Goal: Check status: Check status

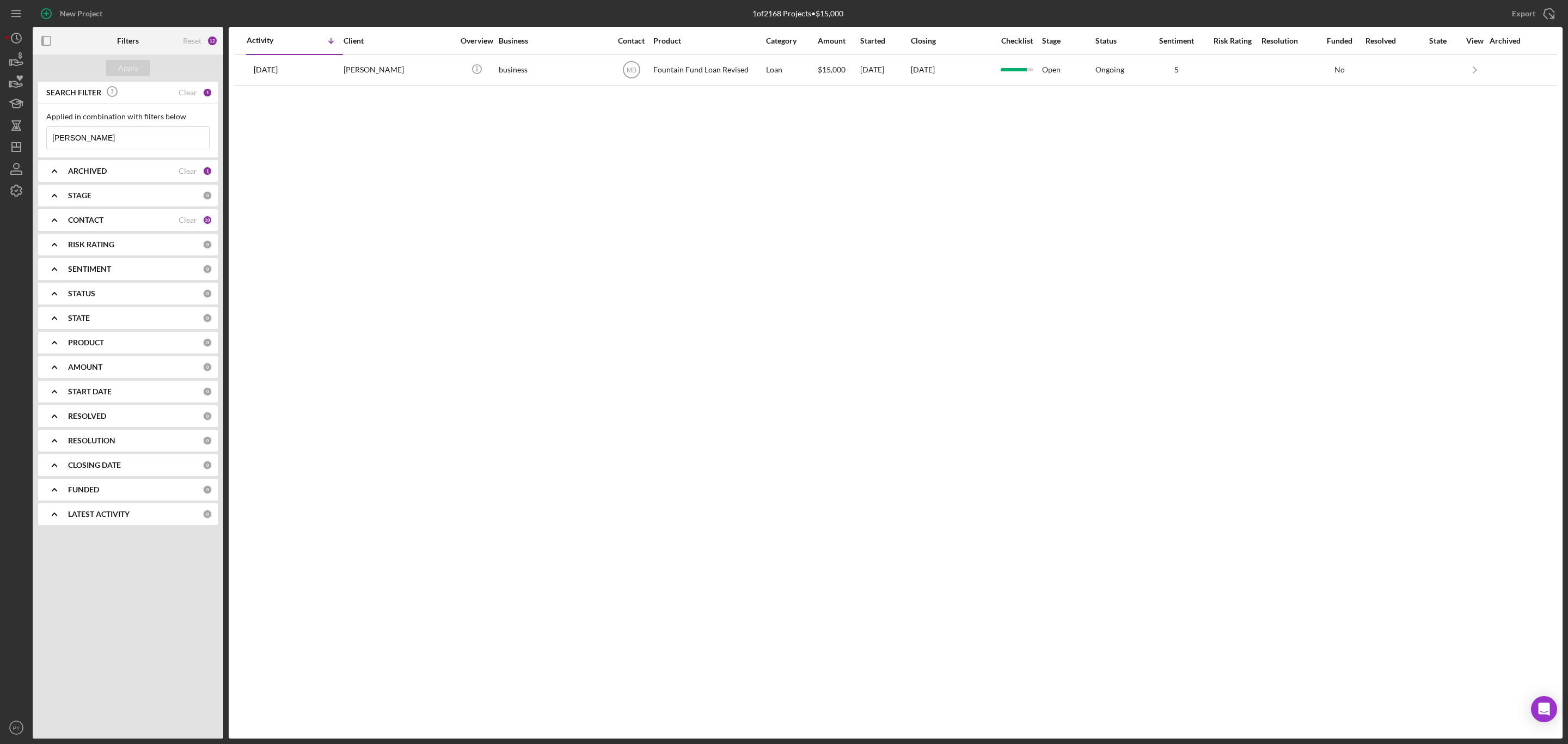
click at [98, 134] on input "[PERSON_NAME]" at bounding box center [128, 138] width 162 height 22
type input "D"
click at [98, 134] on input "zogar" at bounding box center [128, 138] width 162 height 22
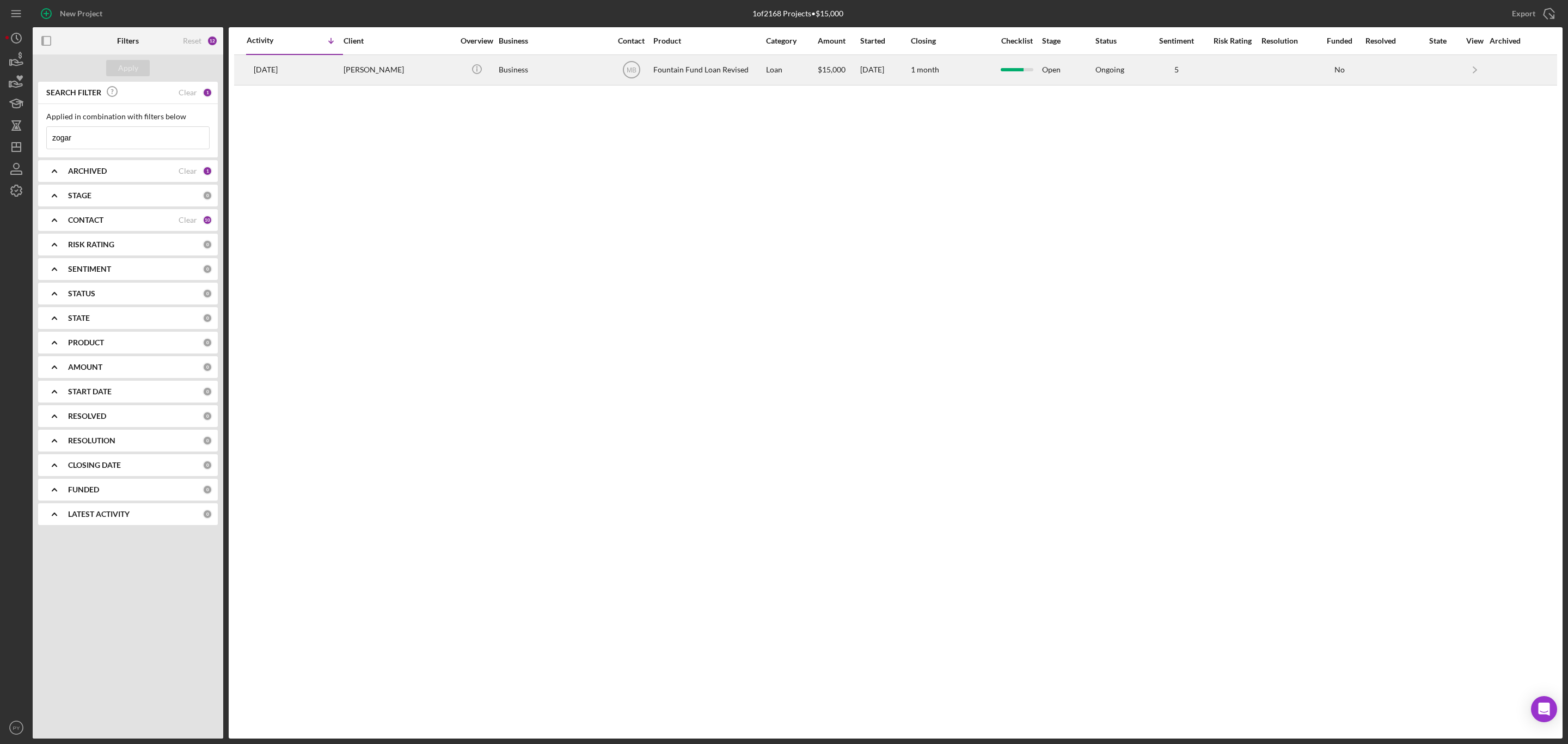
type input "zogar"
click at [380, 67] on div "[PERSON_NAME]" at bounding box center [398, 70] width 109 height 29
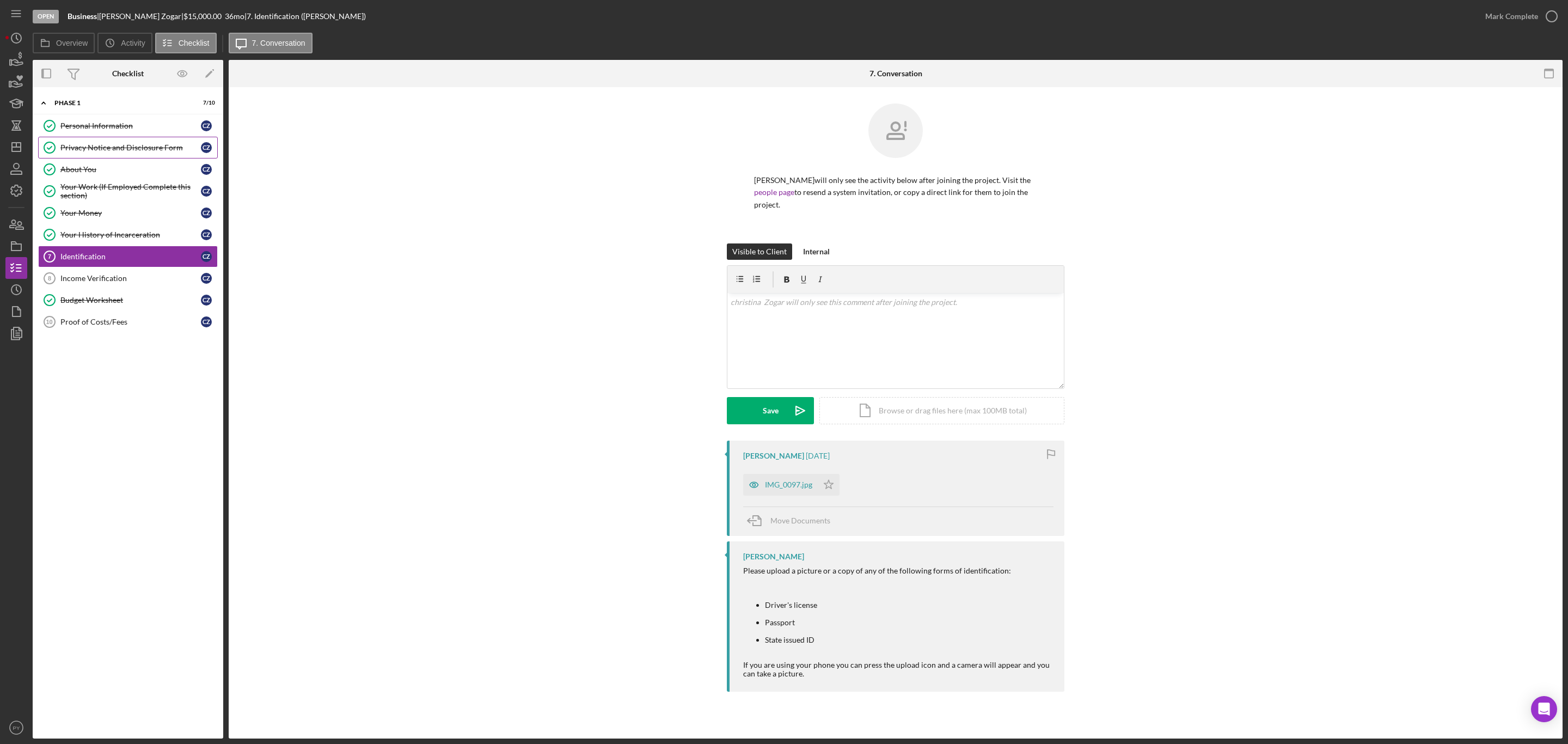
click at [99, 147] on div "Privacy Notice and Disclosure Form" at bounding box center [130, 147] width 140 height 9
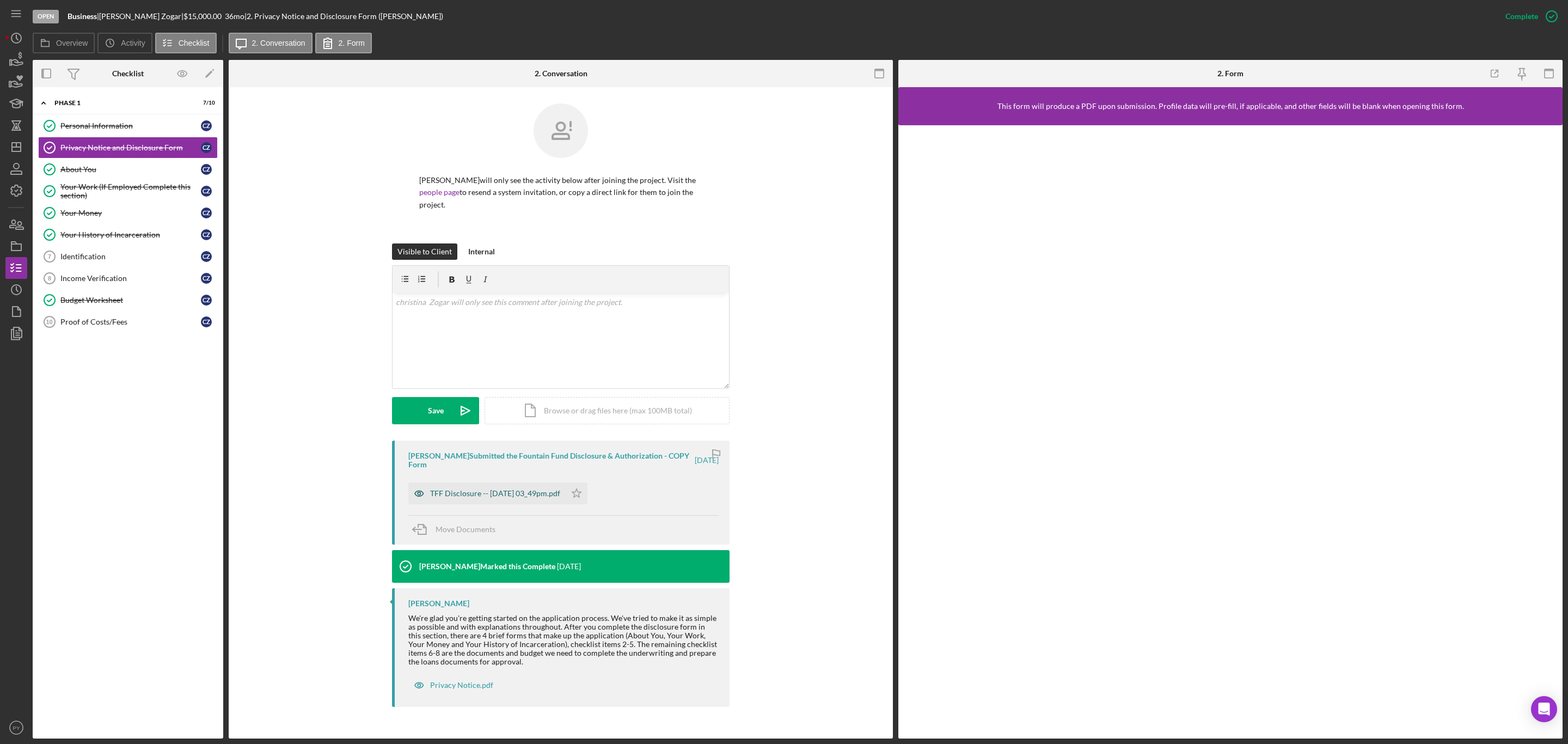
click at [451, 486] on div "TFF Disclosure -- [DATE] 03_49pm.pdf" at bounding box center [486, 493] width 157 height 22
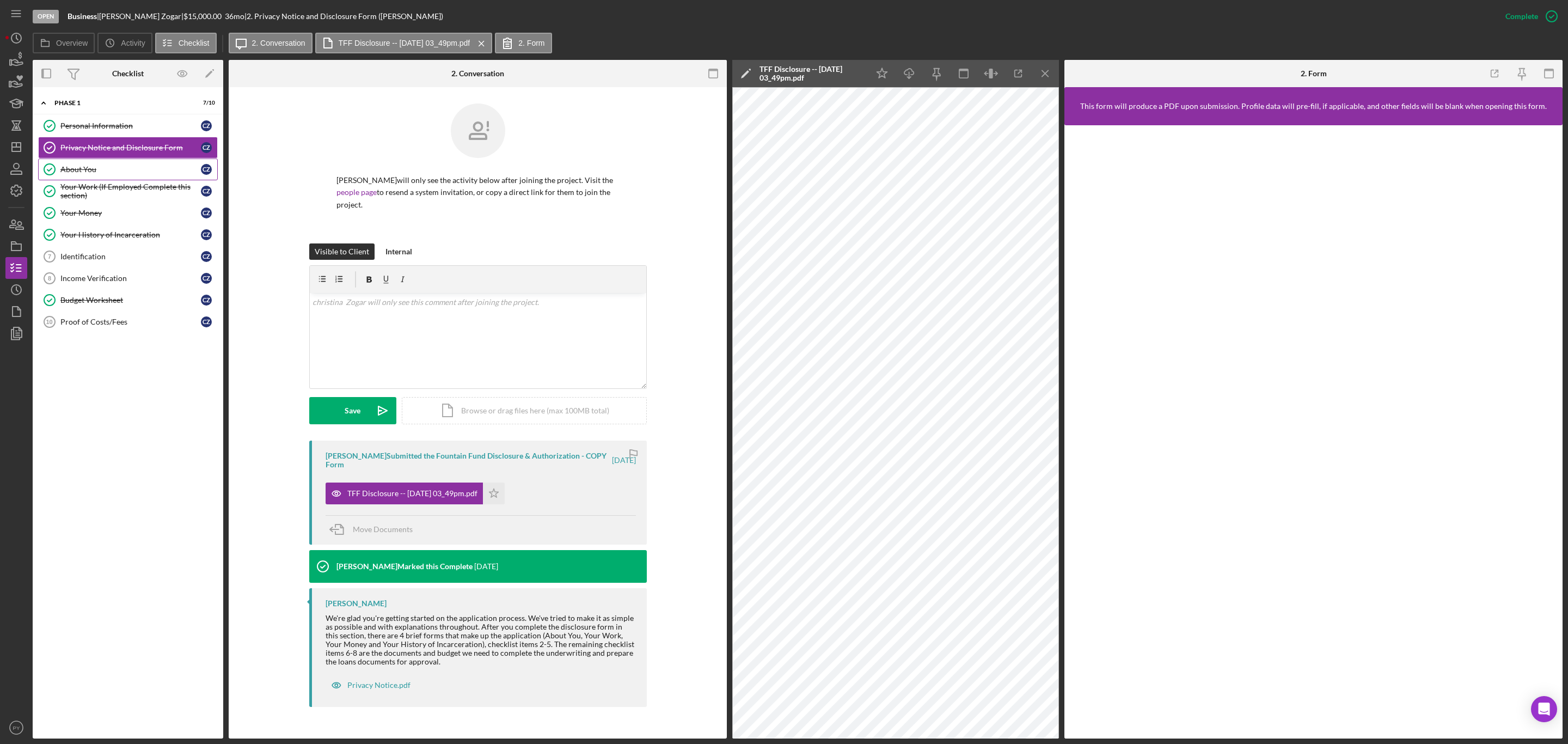
click at [87, 168] on div "About You" at bounding box center [130, 169] width 140 height 9
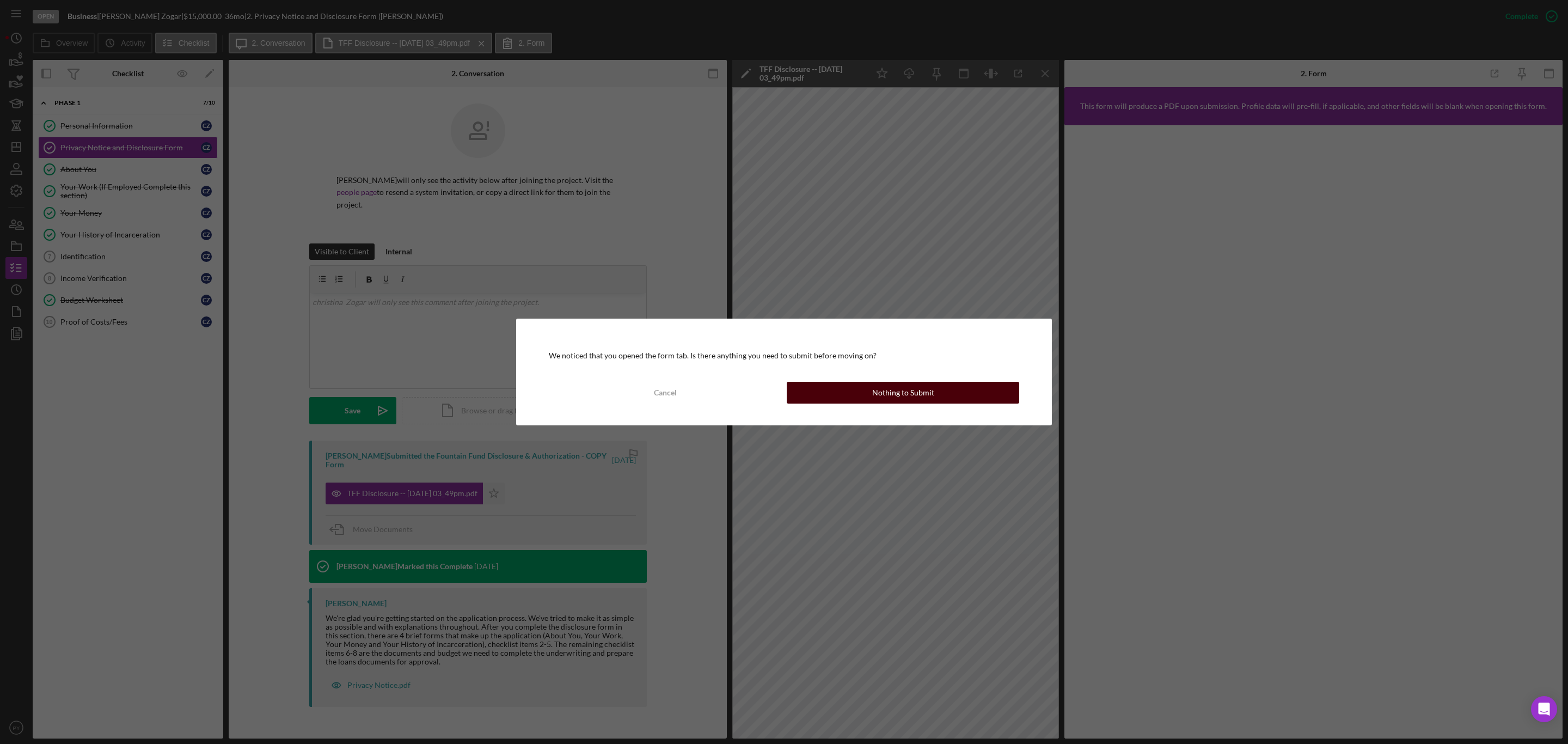
click at [814, 388] on button "Nothing to Submit" at bounding box center [902, 393] width 232 height 22
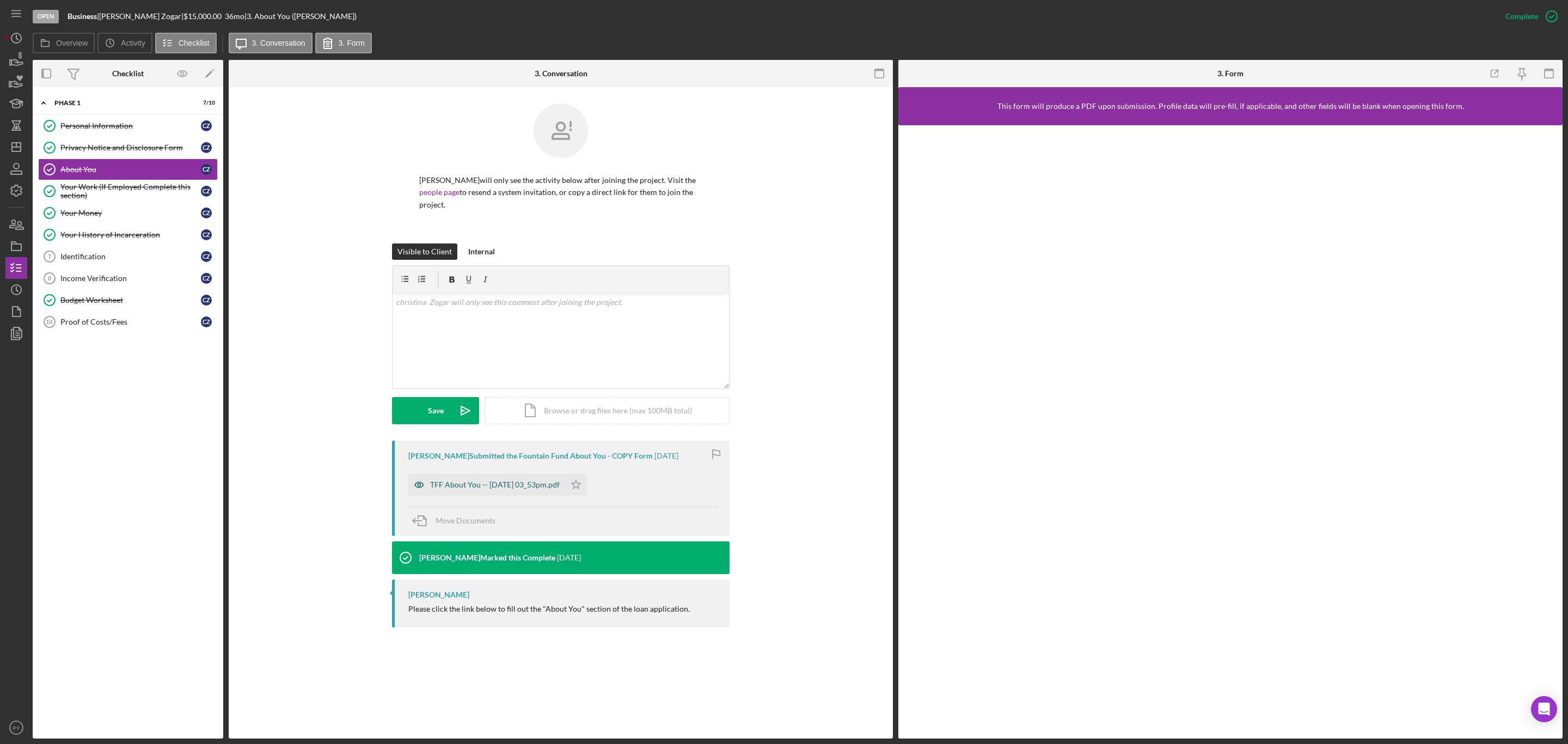
click at [543, 480] on div "TFF About You -- [DATE] 03_53pm.pdf" at bounding box center [486, 485] width 156 height 22
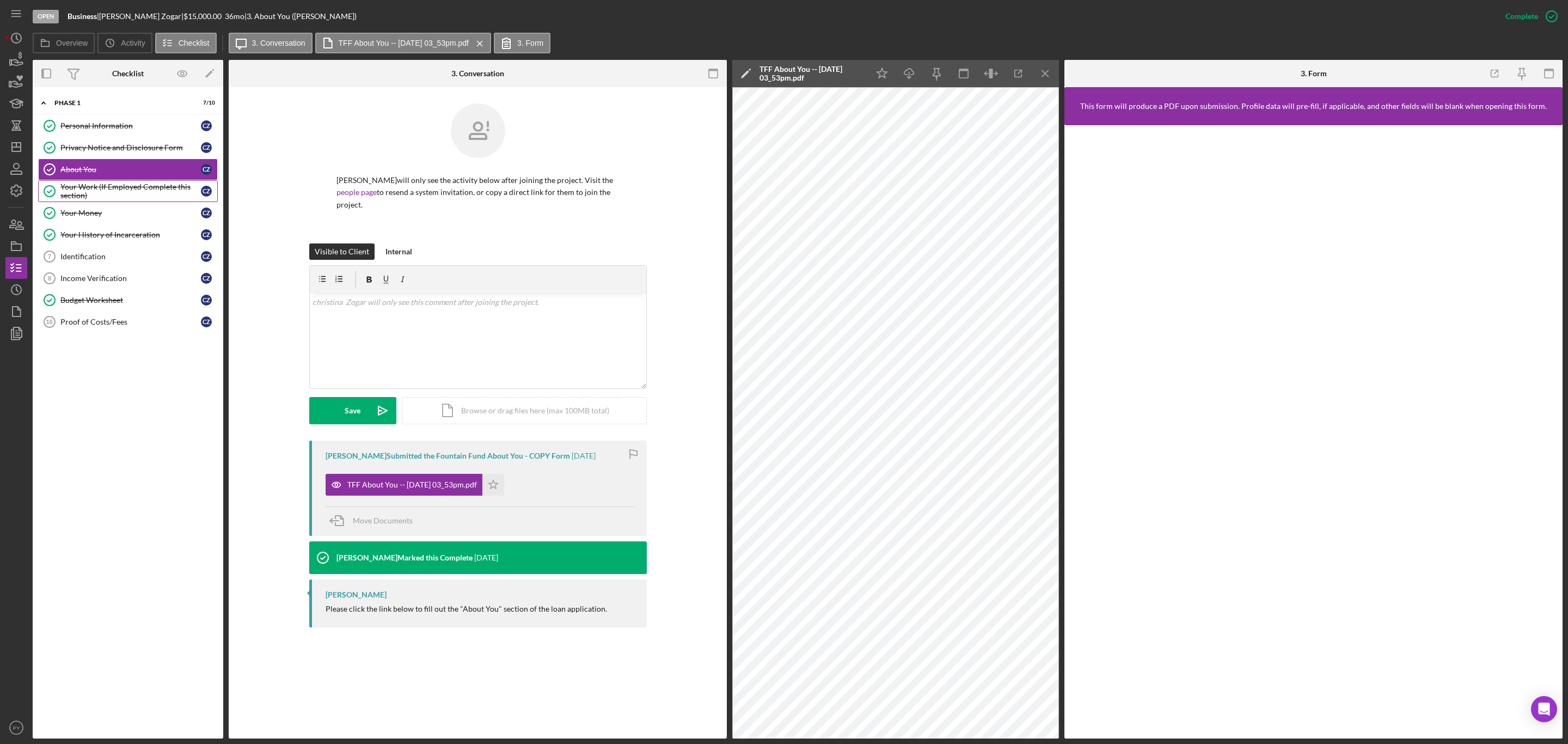
click at [116, 197] on div "Your Work (If Employed Complete this section)" at bounding box center [130, 190] width 140 height 17
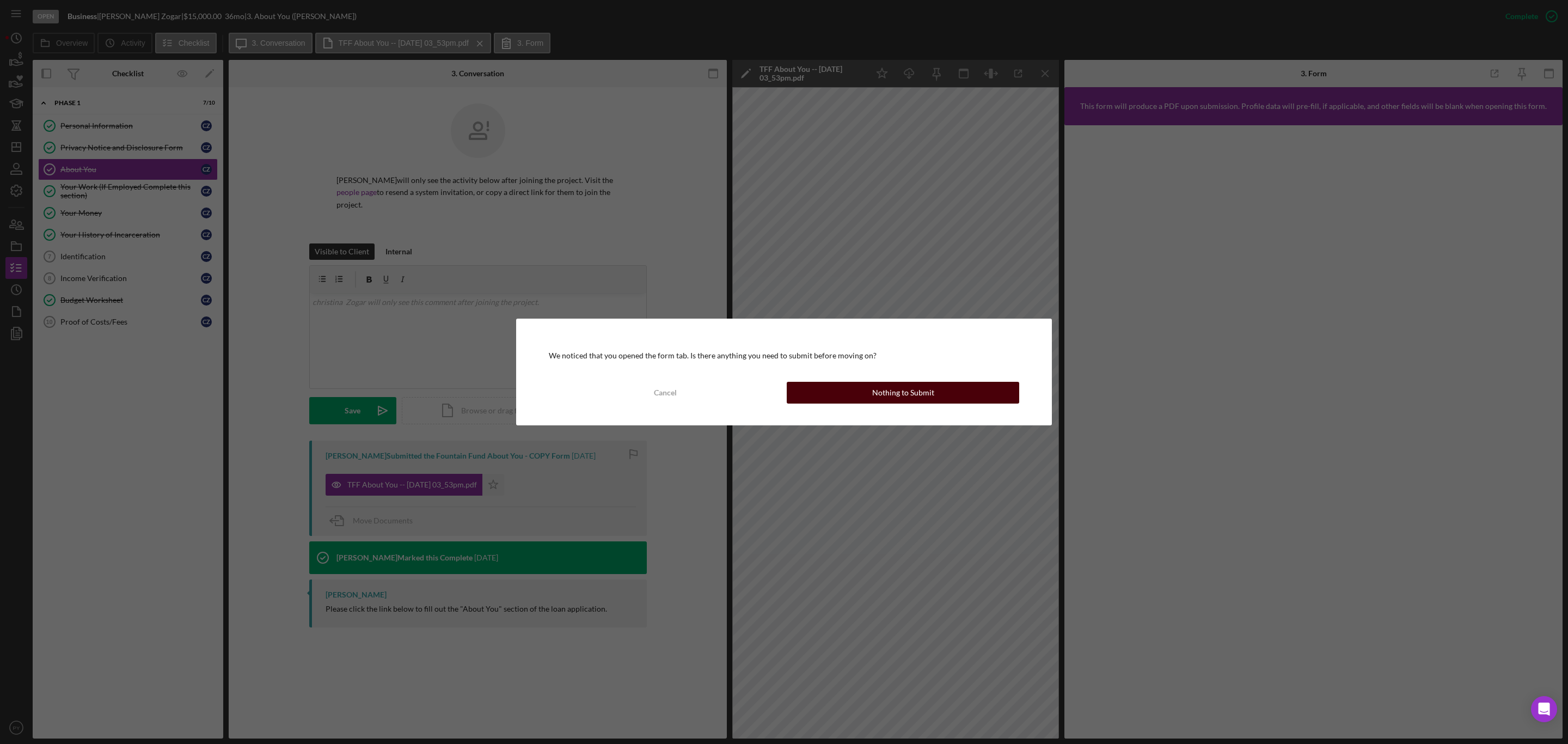
click at [838, 389] on button "Nothing to Submit" at bounding box center [902, 393] width 232 height 22
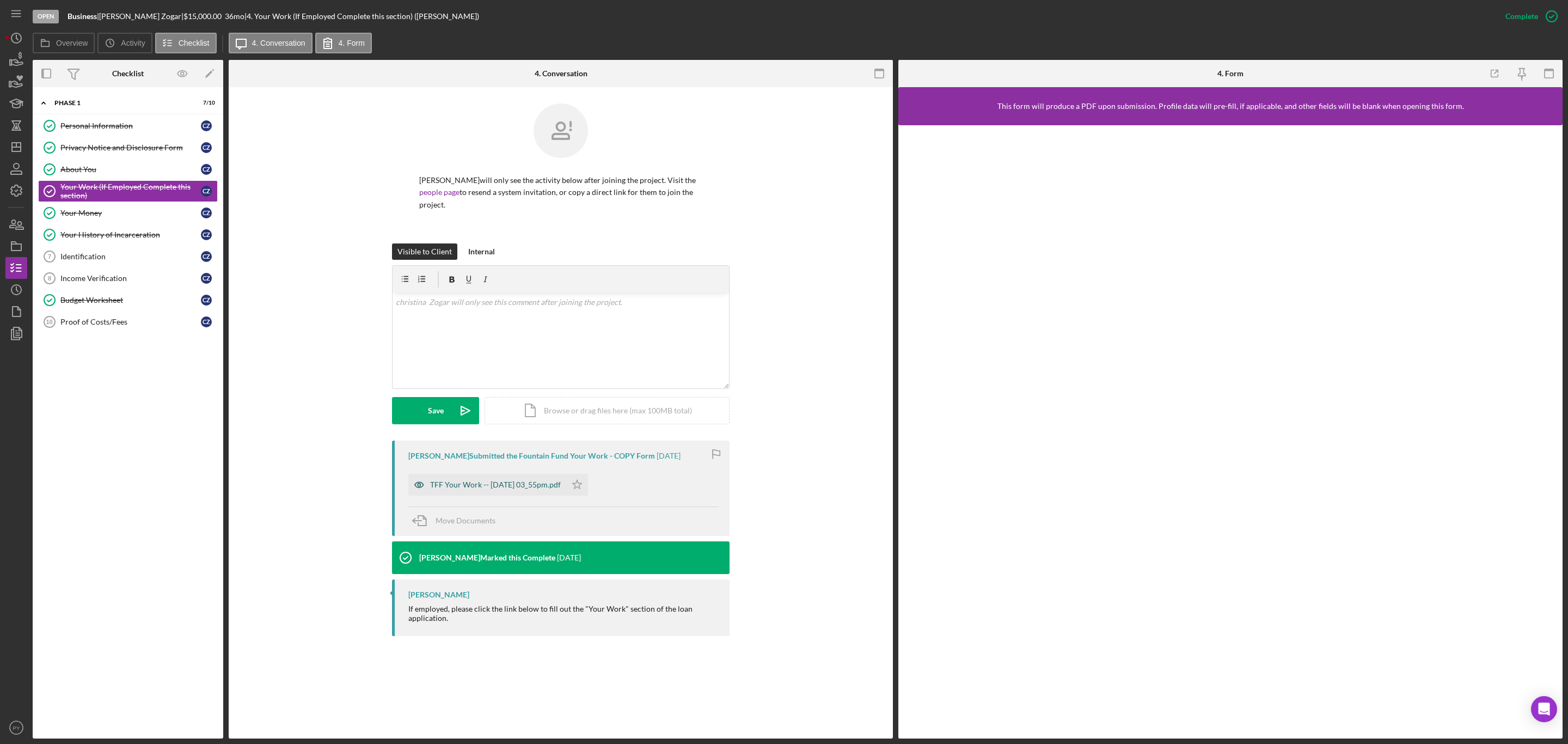
click at [531, 482] on div "TFF Your Work -- [DATE] 03_55pm.pdf" at bounding box center [496, 485] width 131 height 9
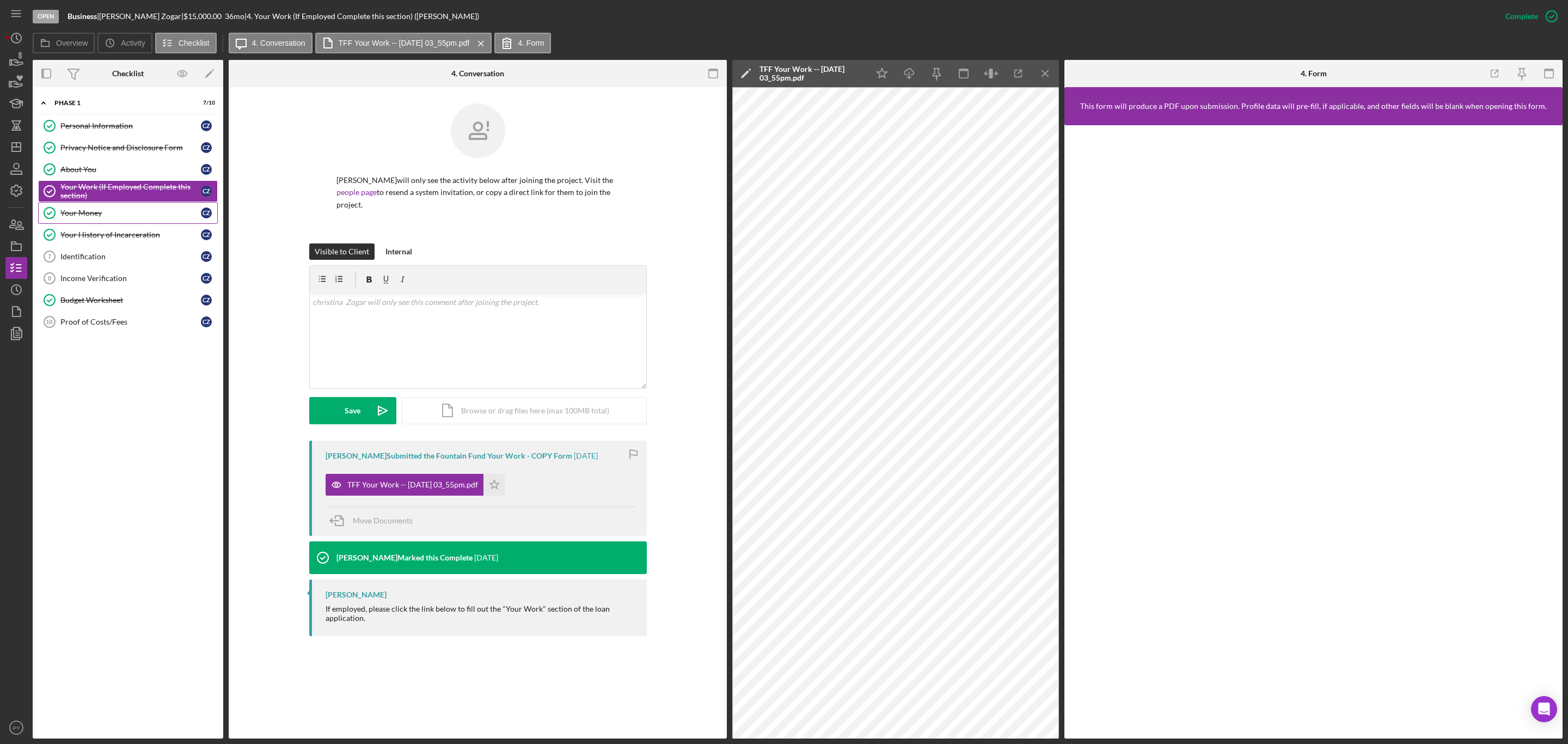
click at [118, 217] on div "Your Money" at bounding box center [130, 213] width 140 height 9
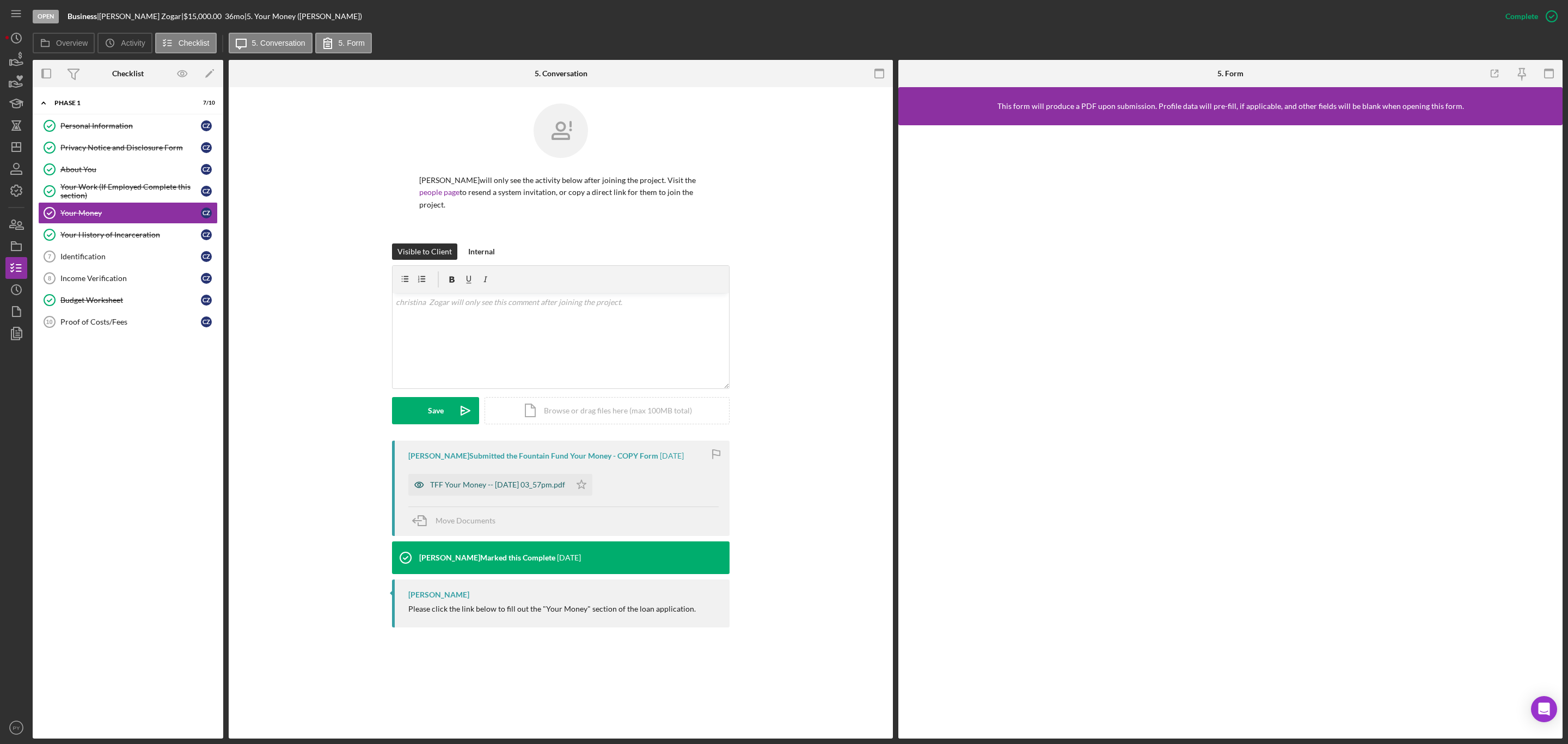
click at [486, 482] on div "TFF Your Money -- [DATE] 03_57pm.pdf" at bounding box center [497, 485] width 135 height 9
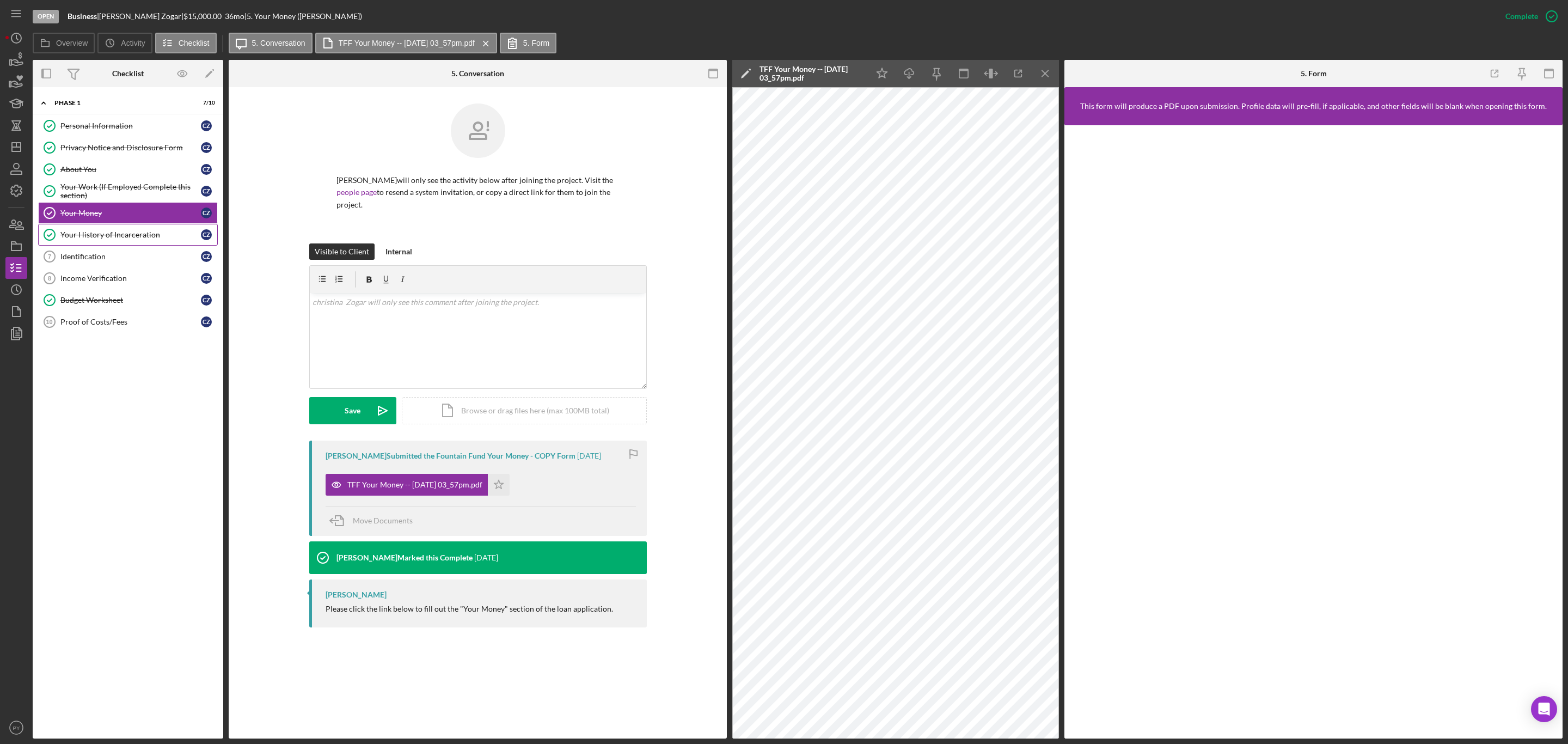
click at [137, 230] on link "Your History of Incarceration Your History of Incarceration c Z" at bounding box center [128, 235] width 179 height 22
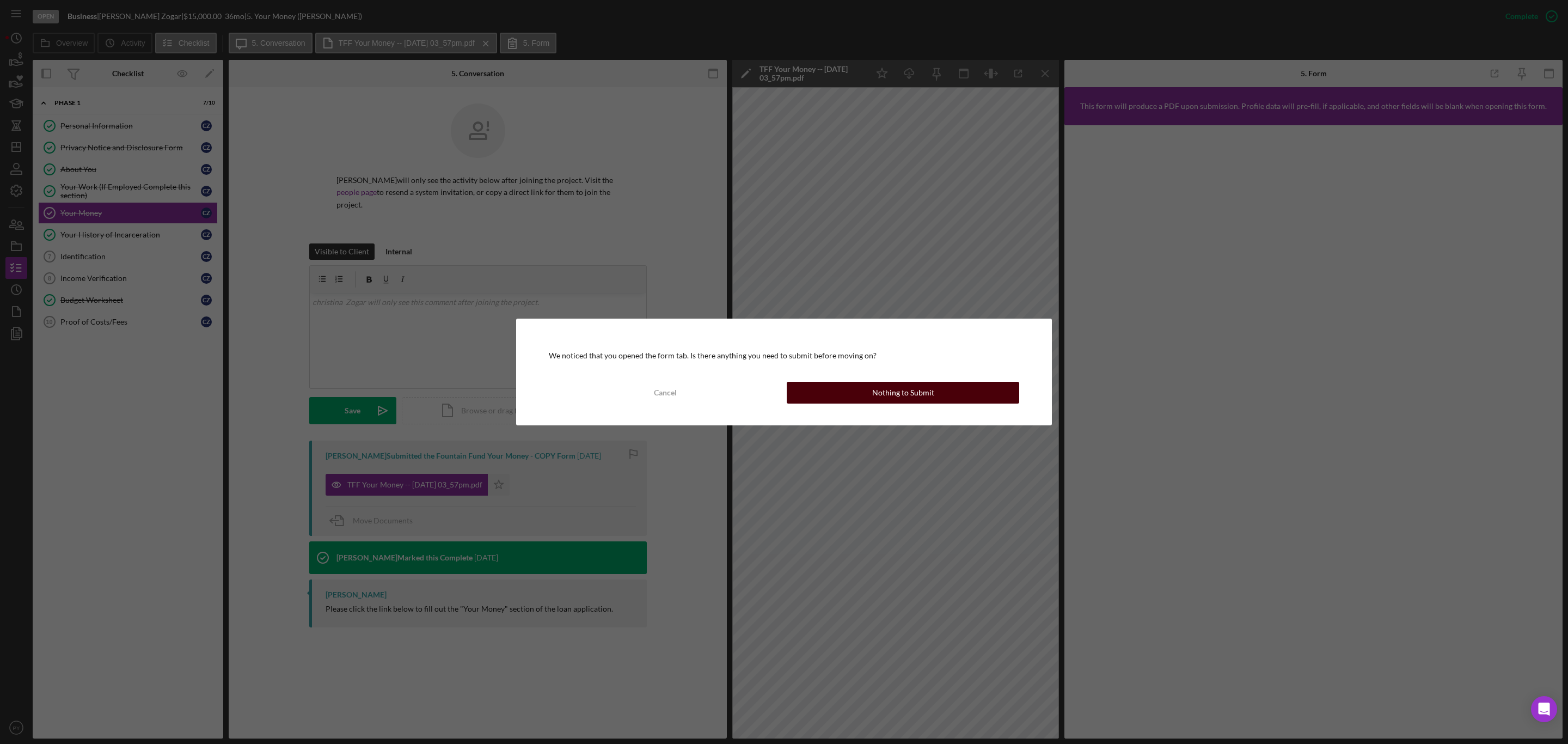
click at [884, 389] on div "Nothing to Submit" at bounding box center [903, 393] width 62 height 22
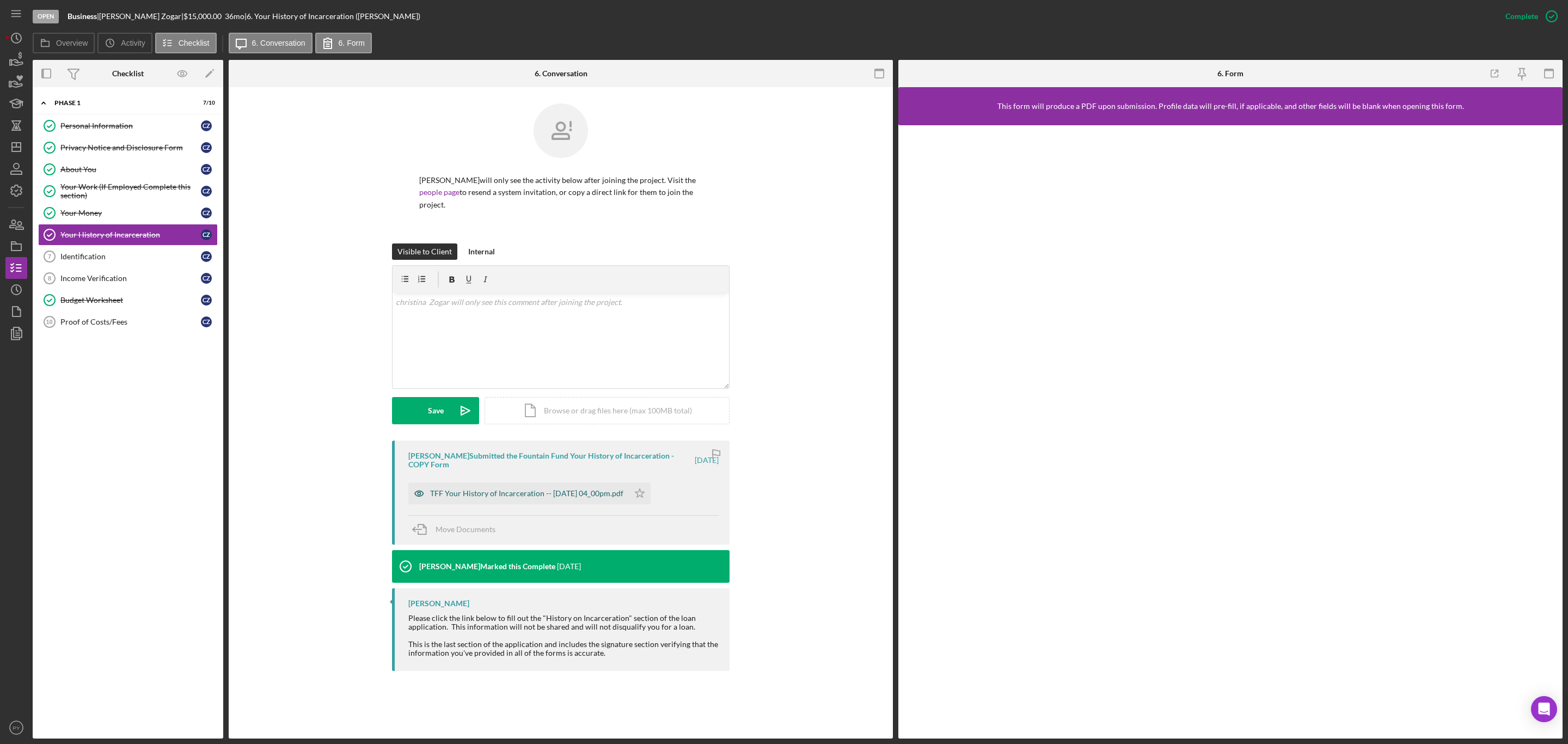
click at [567, 496] on div "TFF Your History of Incarceration -- [DATE] 04_00pm.pdf" at bounding box center [526, 493] width 193 height 9
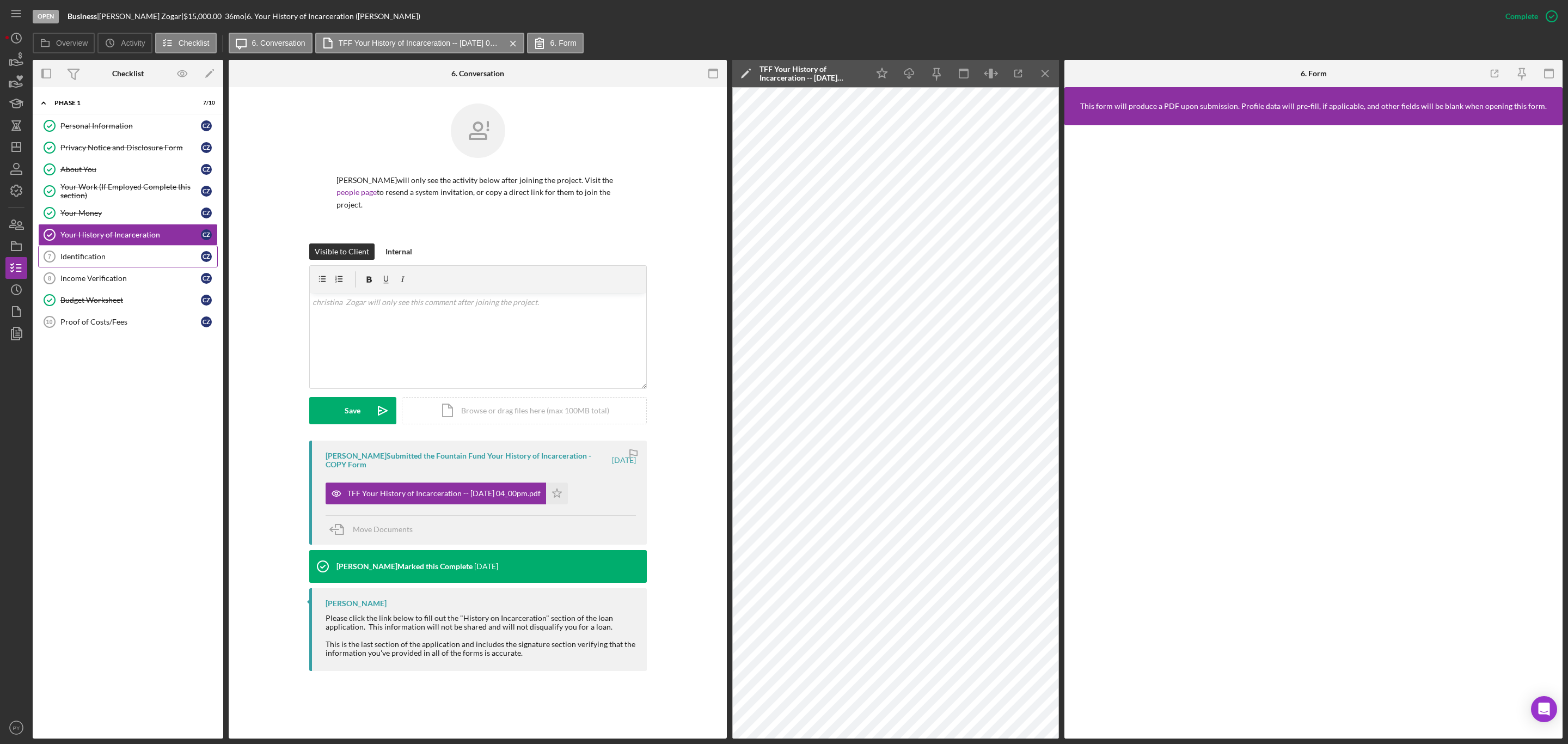
click at [105, 257] on div "Identification" at bounding box center [130, 256] width 140 height 9
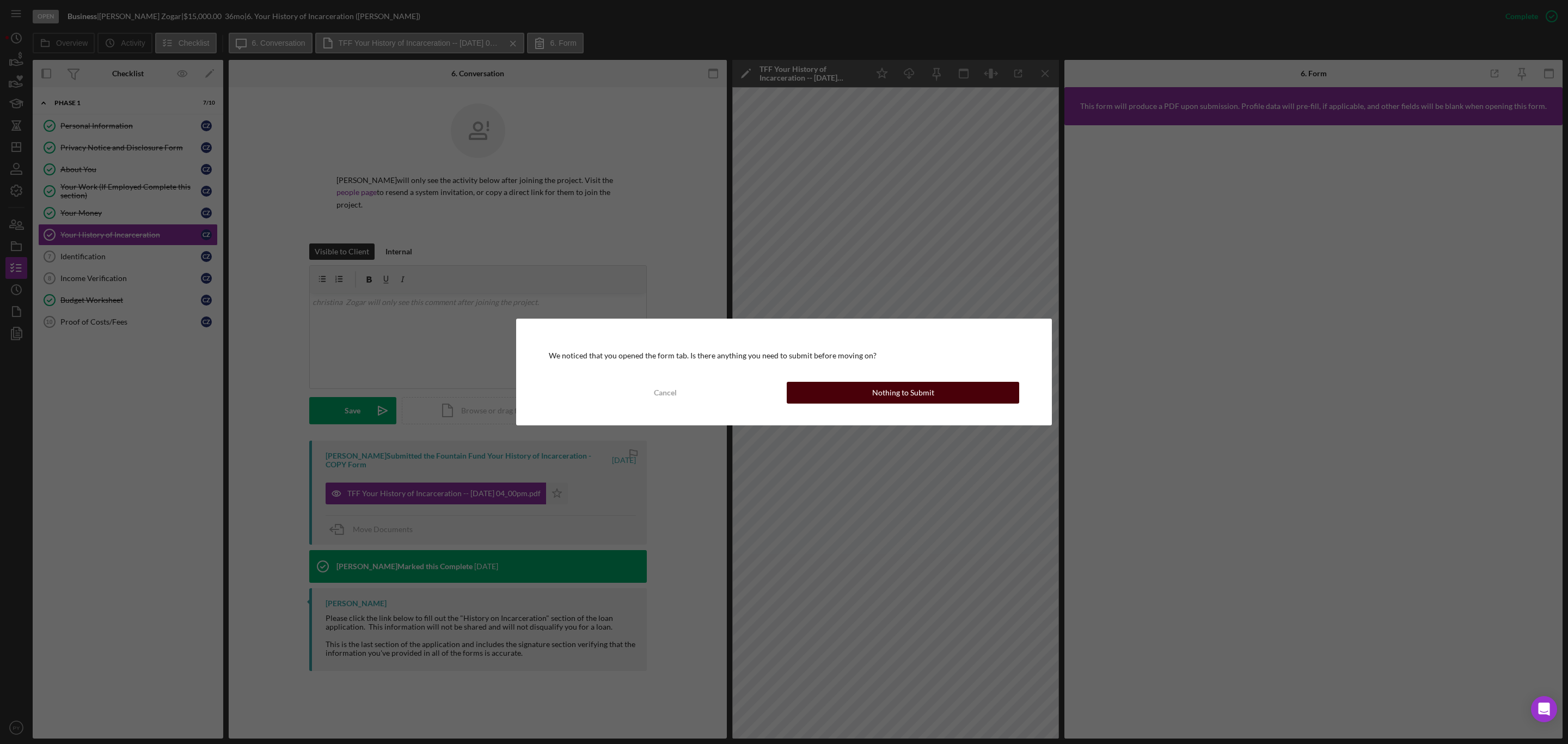
click at [809, 389] on button "Nothing to Submit" at bounding box center [902, 393] width 232 height 22
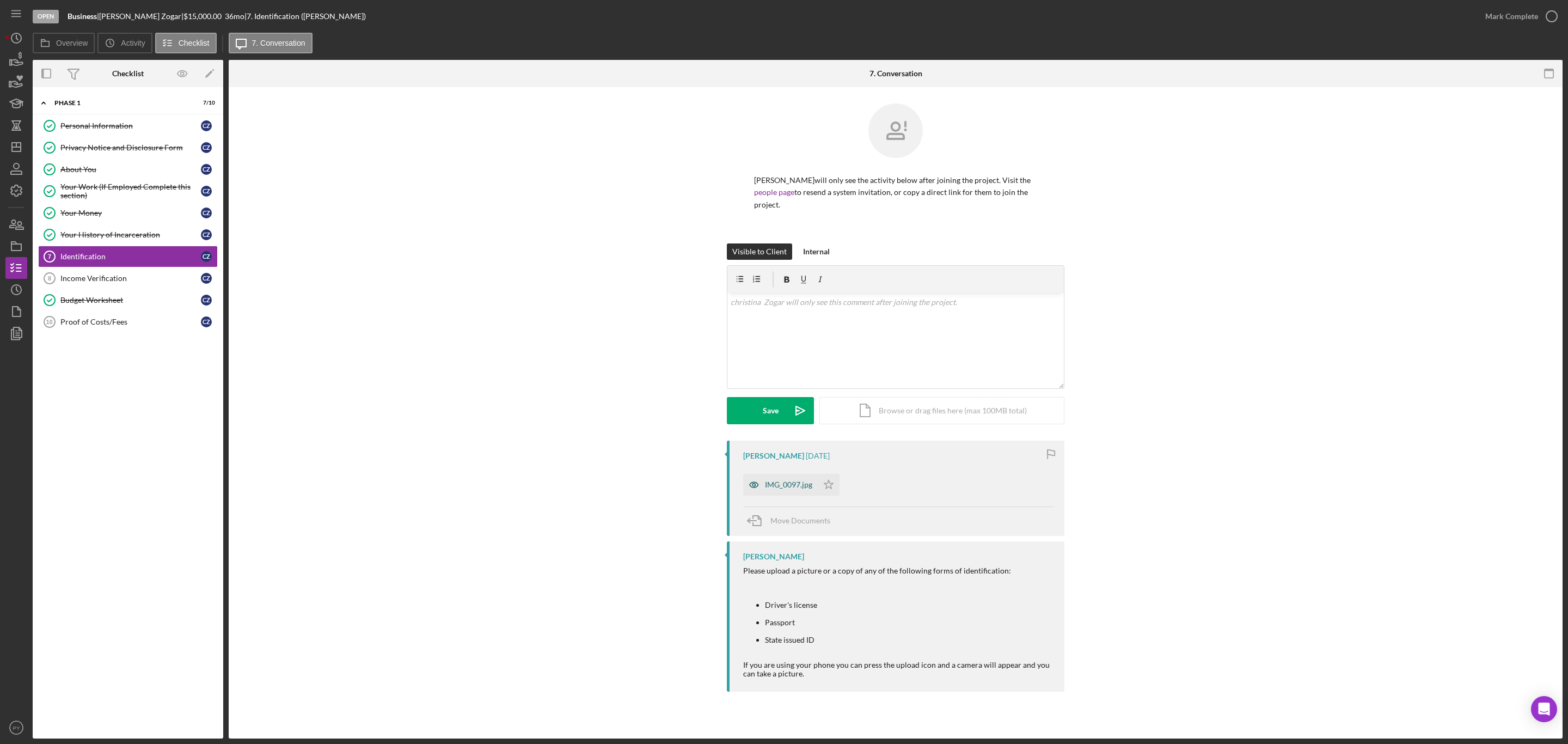
click at [789, 487] on div "IMG_0097.jpg" at bounding box center [788, 485] width 48 height 9
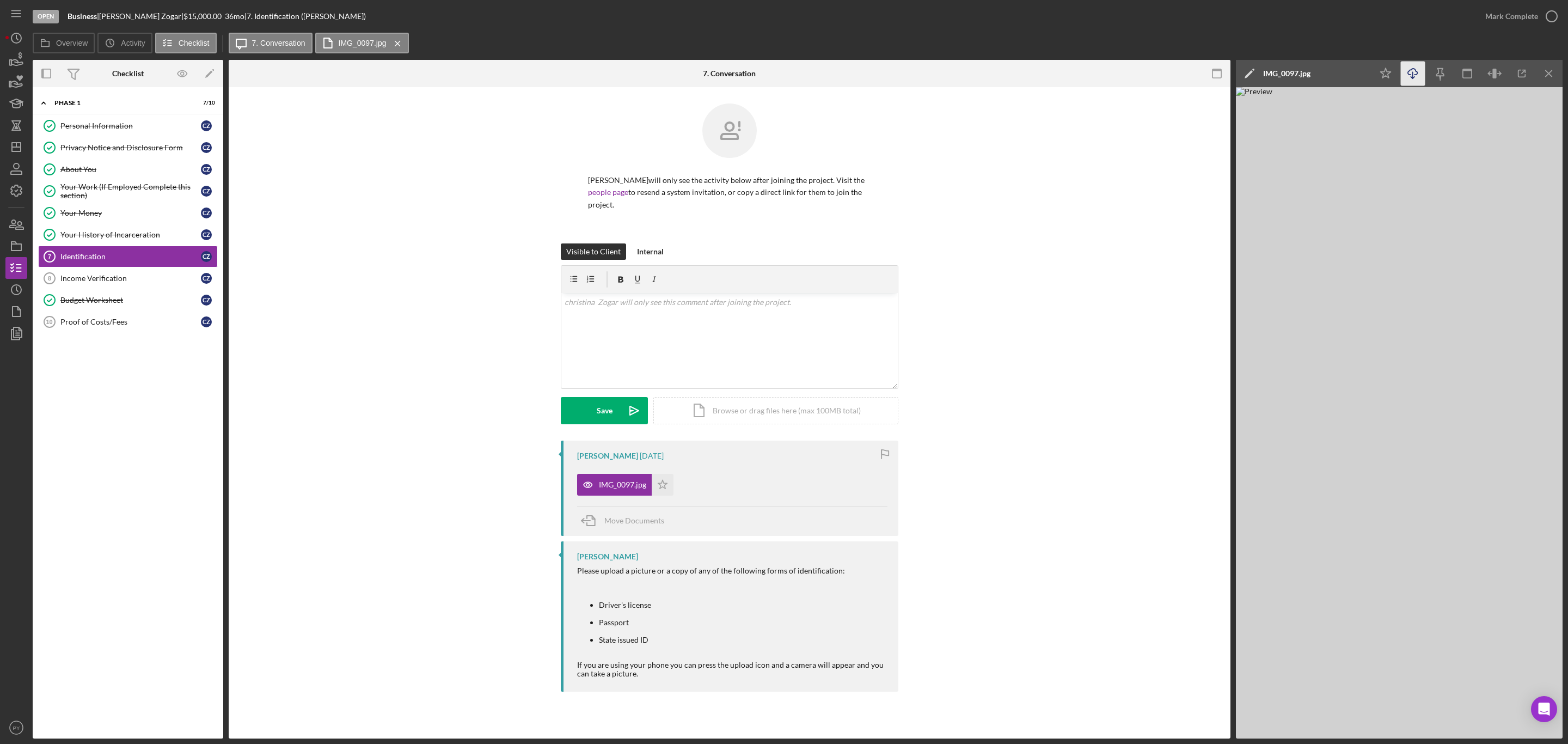
click at [1415, 72] on icon "Icon/Download" at bounding box center [1412, 73] width 25 height 25
